Goal: Task Accomplishment & Management: Manage account settings

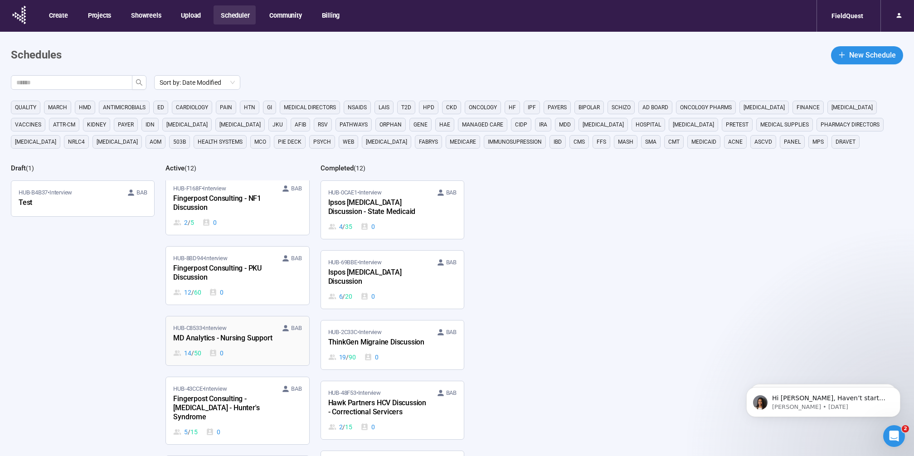
scroll to position [214, 0]
click at [229, 334] on div "MD Analytics - Nursing Support" at bounding box center [223, 338] width 100 height 12
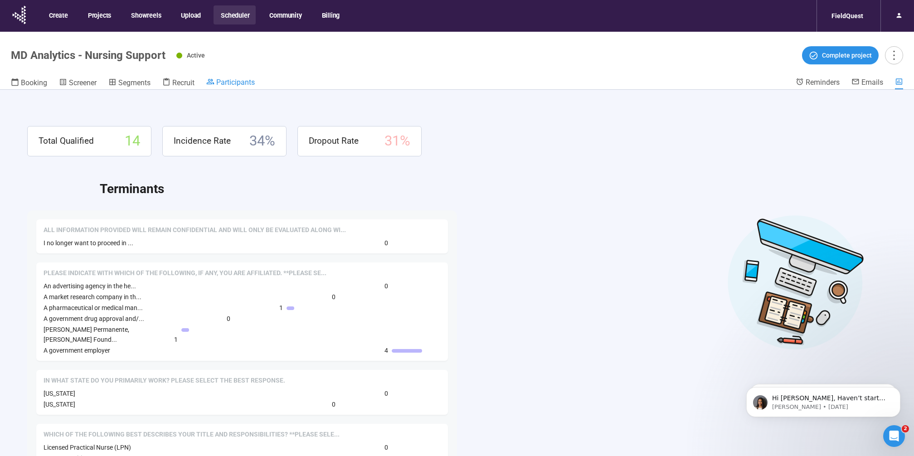
click at [228, 81] on span "Participants" at bounding box center [235, 82] width 39 height 9
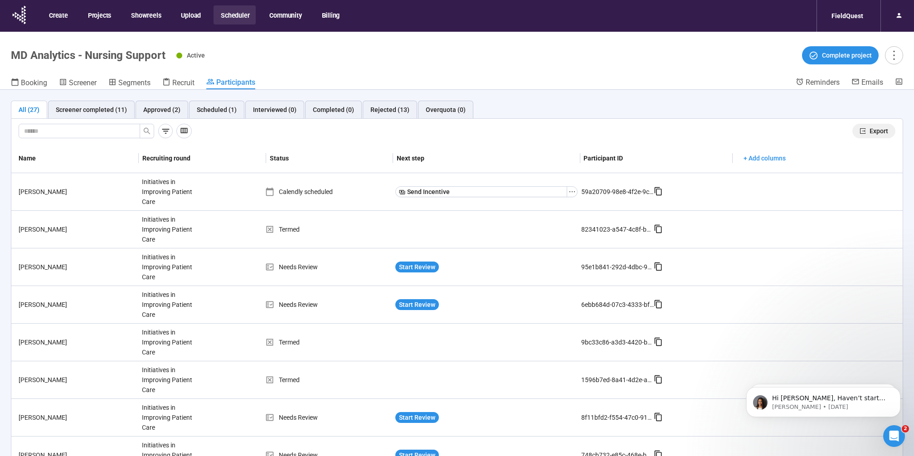
click at [875, 131] on span "Export" at bounding box center [879, 131] width 19 height 10
click at [225, 14] on button "Scheduler" at bounding box center [235, 14] width 42 height 19
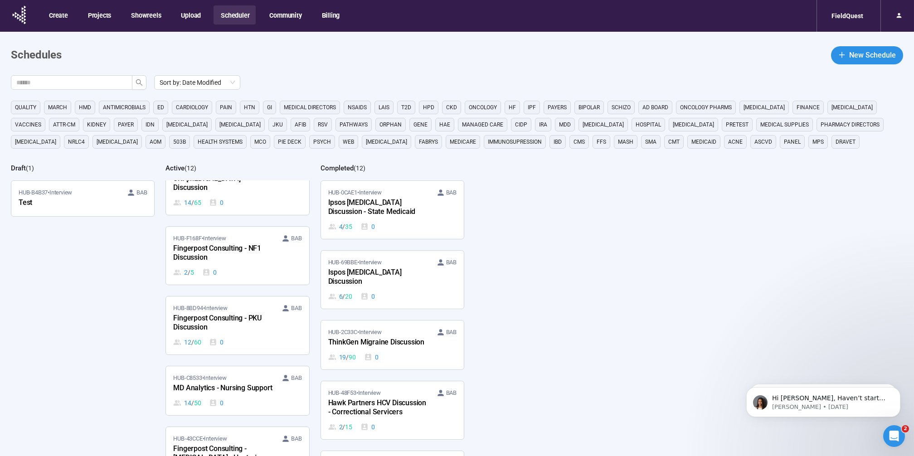
scroll to position [189, 0]
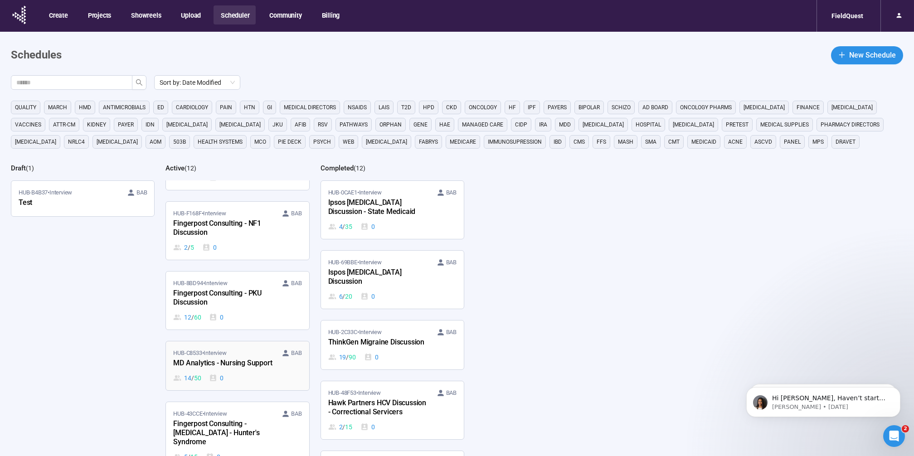
click at [225, 349] on span "HUB-C8533 • Interview" at bounding box center [199, 353] width 53 height 9
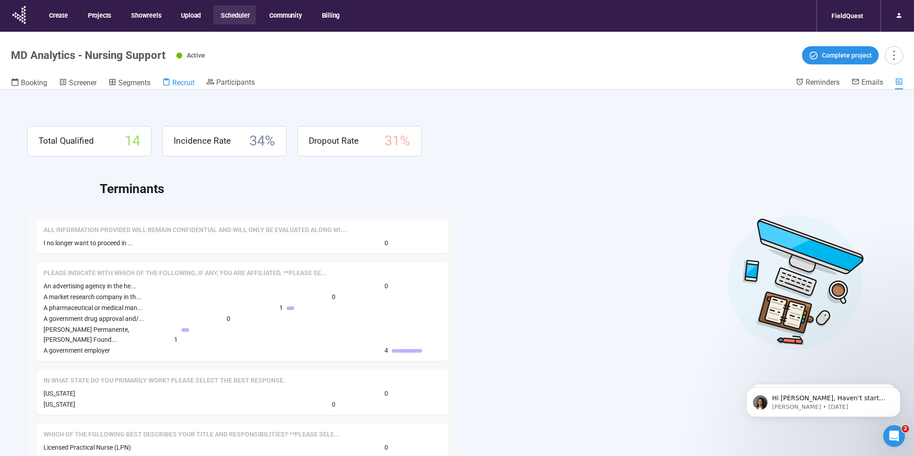
click at [173, 83] on span "Recruit" at bounding box center [183, 82] width 22 height 9
